Goal: Information Seeking & Learning: Learn about a topic

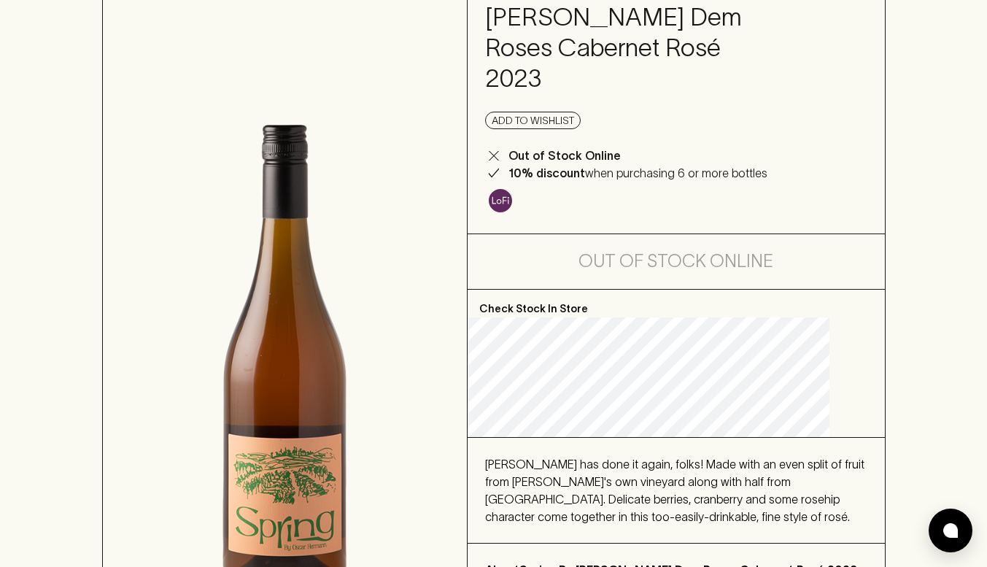
scroll to position [55, 0]
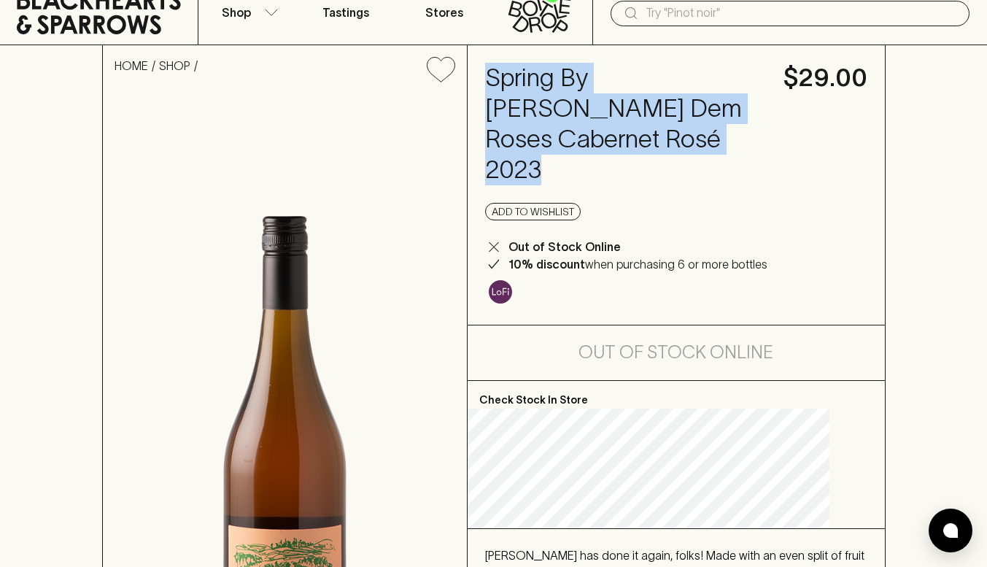
drag, startPoint x: 513, startPoint y: 74, endPoint x: 738, endPoint y: 136, distance: 233.7
click at [738, 136] on h4 "Spring By [PERSON_NAME] Dem Roses Cabernet Rosé 2023" at bounding box center [625, 124] width 281 height 123
copy h4 "Spring By [PERSON_NAME] Dem Roses Cabernet Rosé 2023"
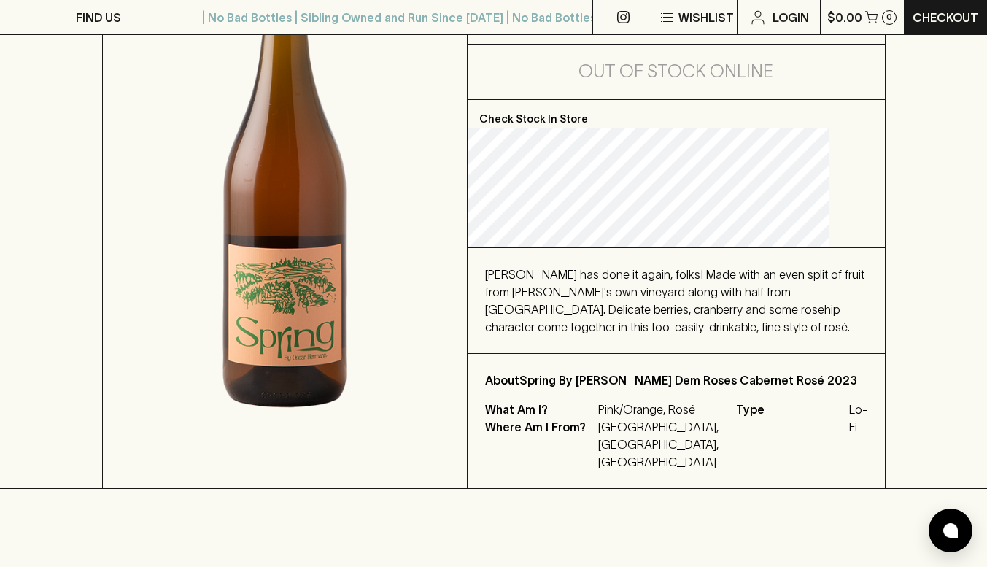
scroll to position [66, 0]
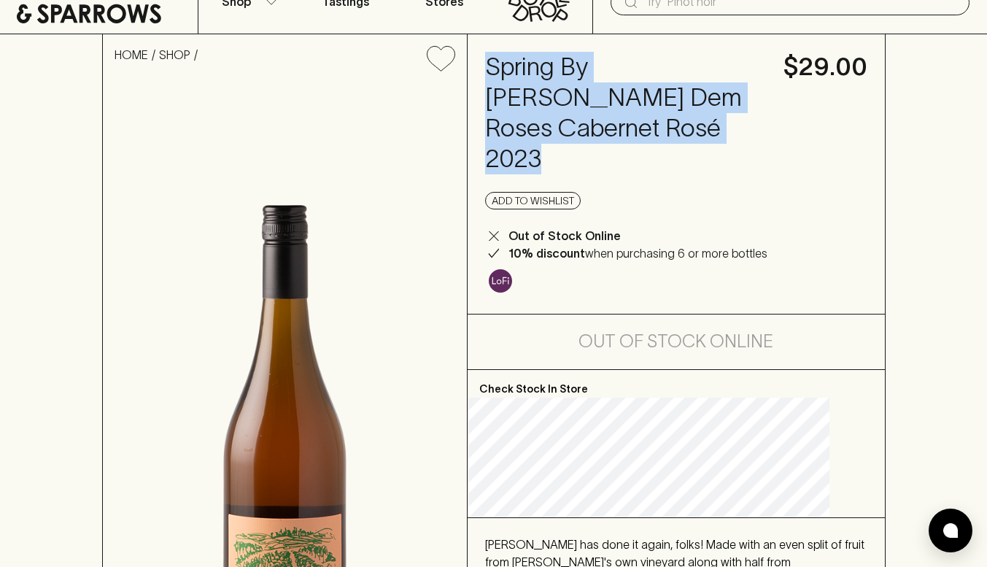
copy h4 "Spring By [PERSON_NAME] Dem Roses Cabernet Rosé 2023"
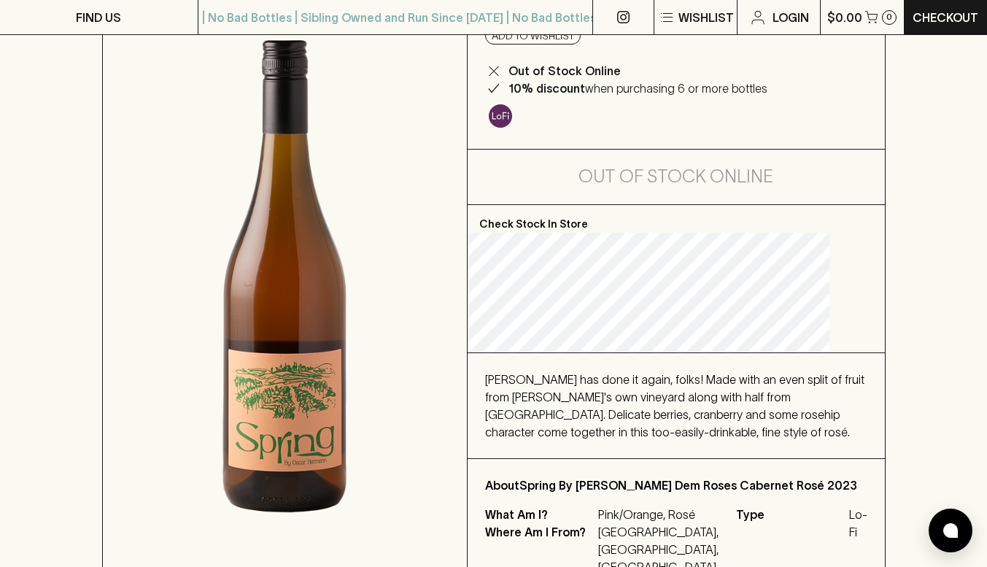
scroll to position [231, 0]
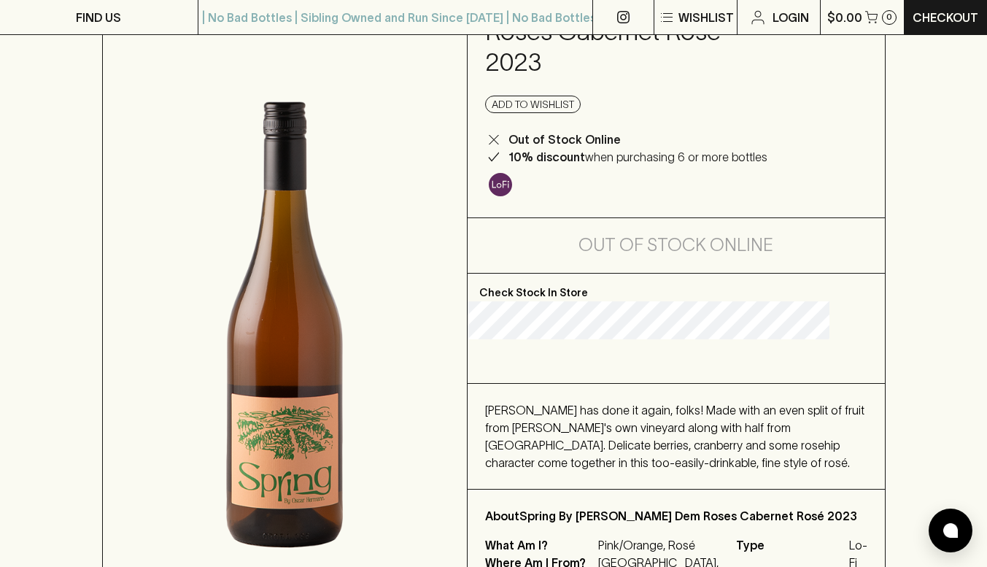
scroll to position [166, 0]
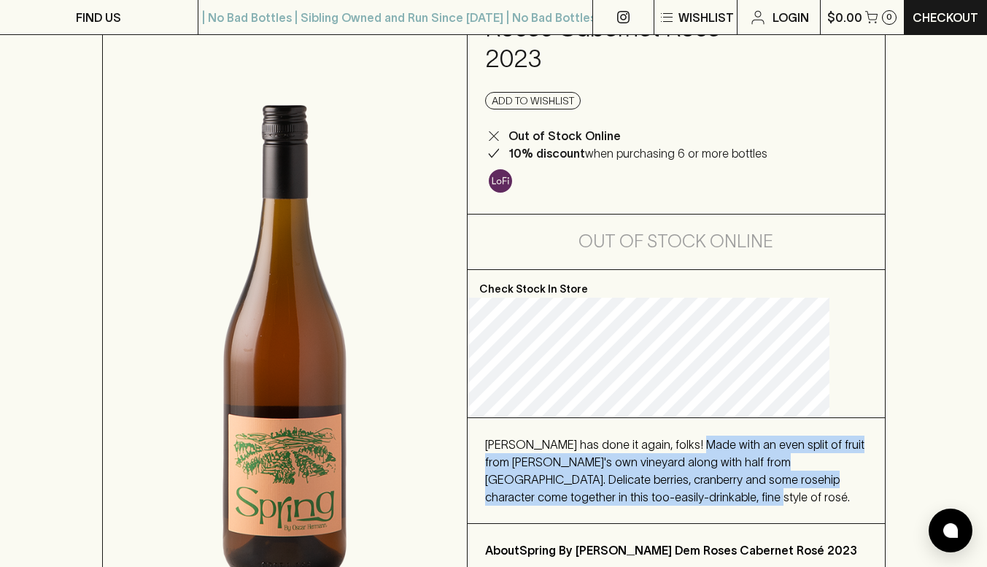
drag, startPoint x: 716, startPoint y: 416, endPoint x: 781, endPoint y: 464, distance: 80.9
click at [781, 464] on span "[PERSON_NAME] has done it again, folks! Made with an even split of fruit from […" at bounding box center [674, 471] width 379 height 66
copy span "Made with an even split of fruit from Oscar's own vineyard along with half from…"
